Goal: Task Accomplishment & Management: Use online tool/utility

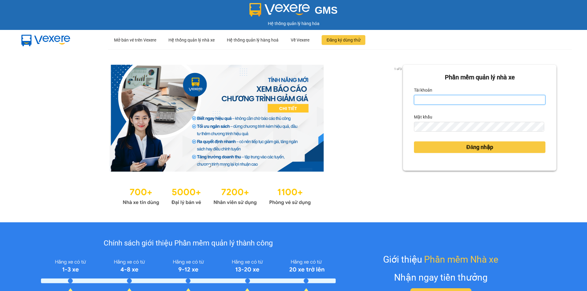
click at [423, 99] on input "Tài khoản" at bounding box center [479, 100] width 131 height 10
type input "ngocrg.thienthanh"
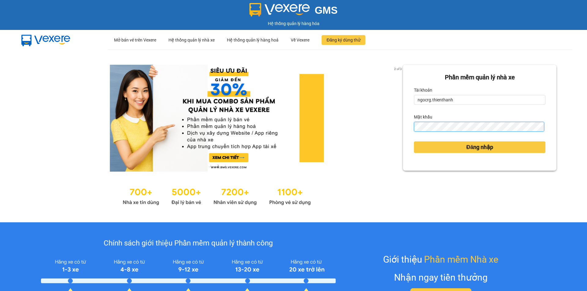
click at [414, 142] on button "Đăng nhập" at bounding box center [479, 148] width 131 height 12
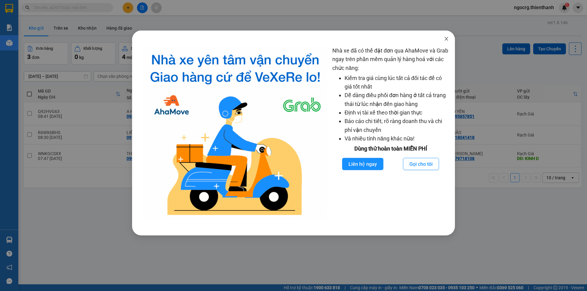
click at [445, 37] on icon "close" at bounding box center [446, 38] width 5 height 5
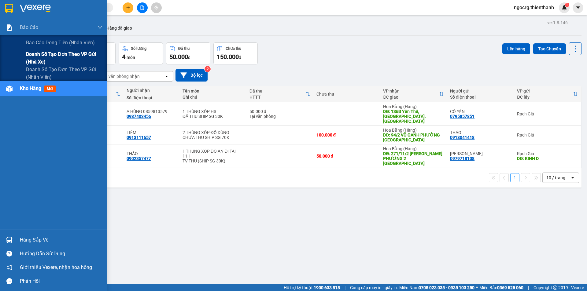
click at [36, 55] on span "Doanh số tạo đơn theo VP gửi (nhà xe)" at bounding box center [64, 57] width 76 height 15
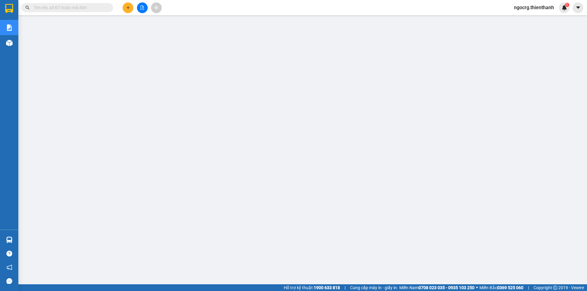
scroll to position [12, 0]
